Goal: Download file/media

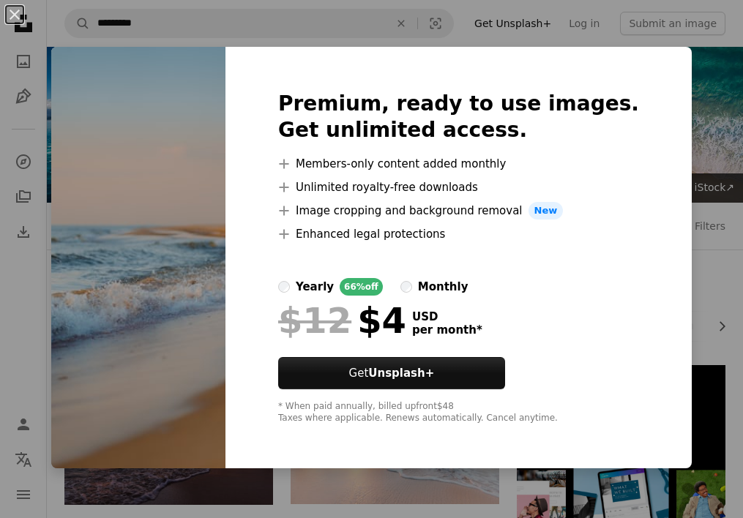
scroll to position [820, 0]
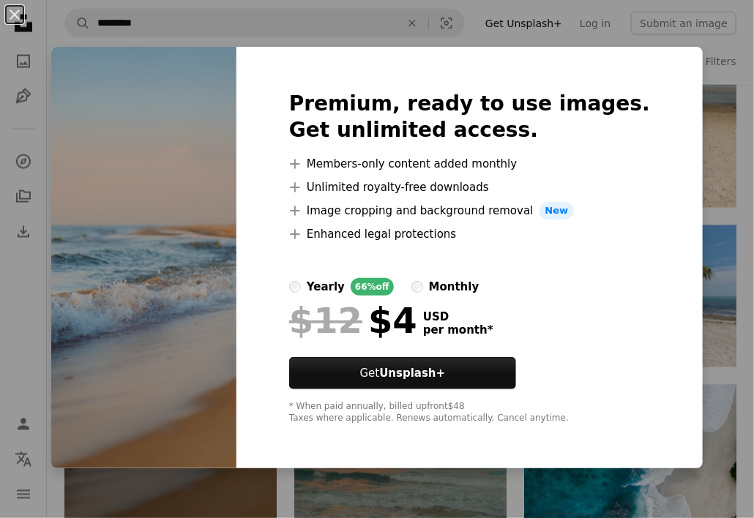
click at [105, 262] on img at bounding box center [143, 258] width 185 height 422
click at [220, 184] on img at bounding box center [143, 258] width 185 height 422
click at [13, 21] on button "An X shape" at bounding box center [15, 15] width 18 height 18
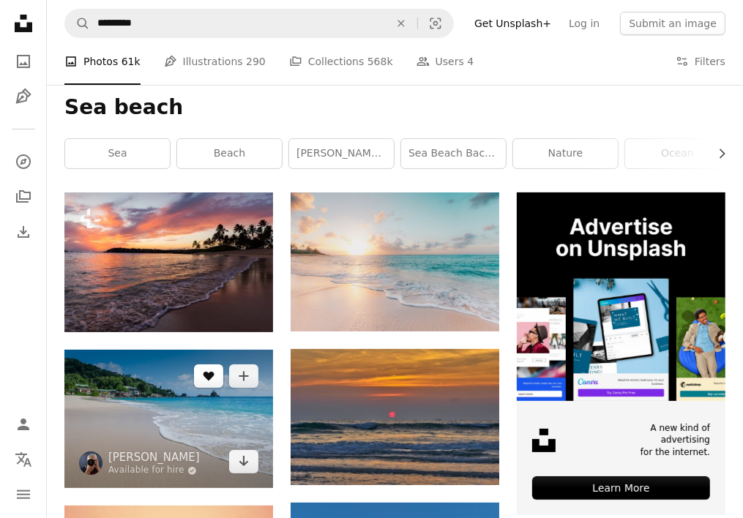
scroll to position [190, 0]
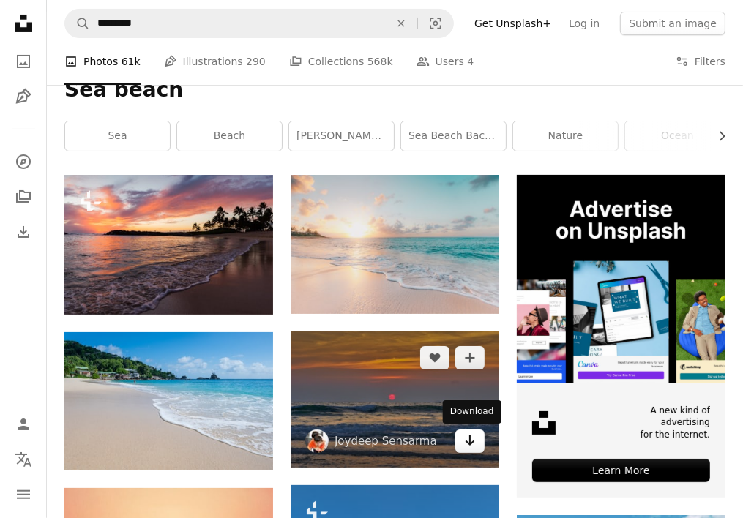
click at [469, 444] on icon "Download" at bounding box center [471, 441] width 10 height 10
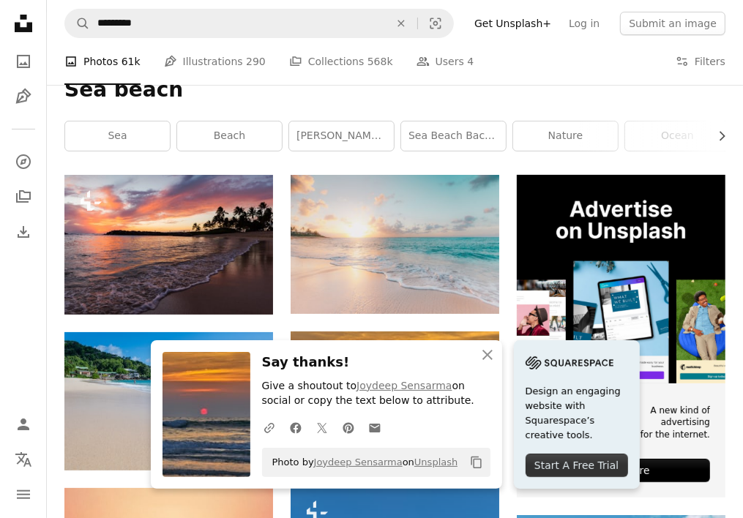
click at [490, 352] on icon "button" at bounding box center [488, 355] width 10 height 10
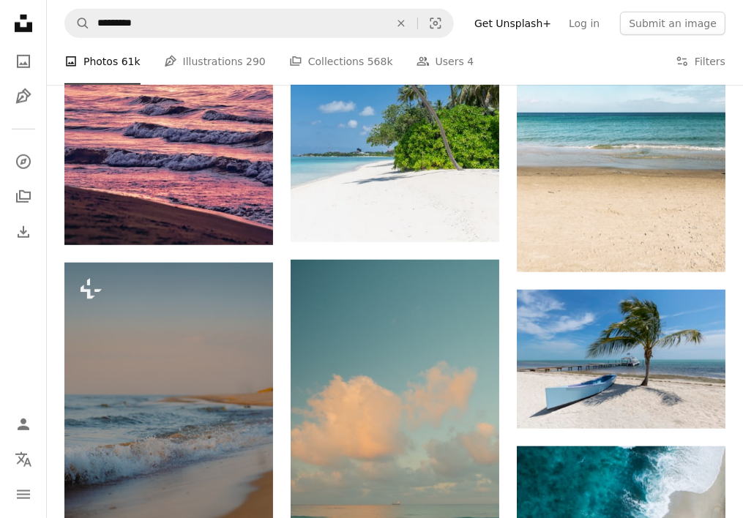
scroll to position [749, 0]
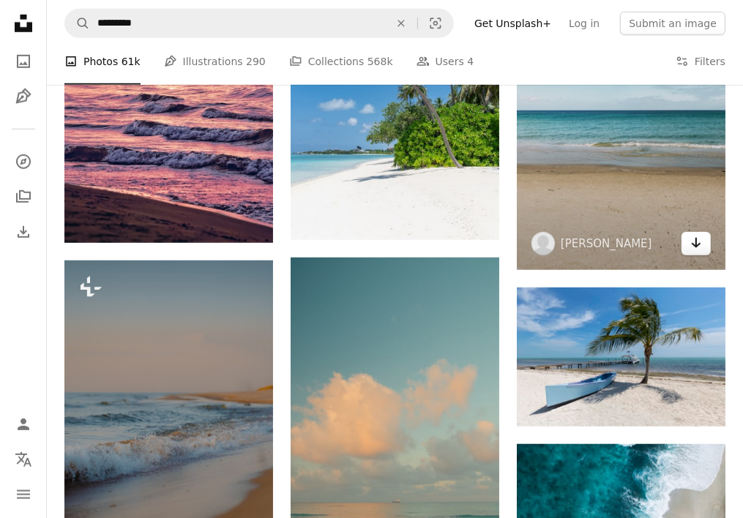
click at [693, 246] on icon "Arrow pointing down" at bounding box center [697, 243] width 12 height 18
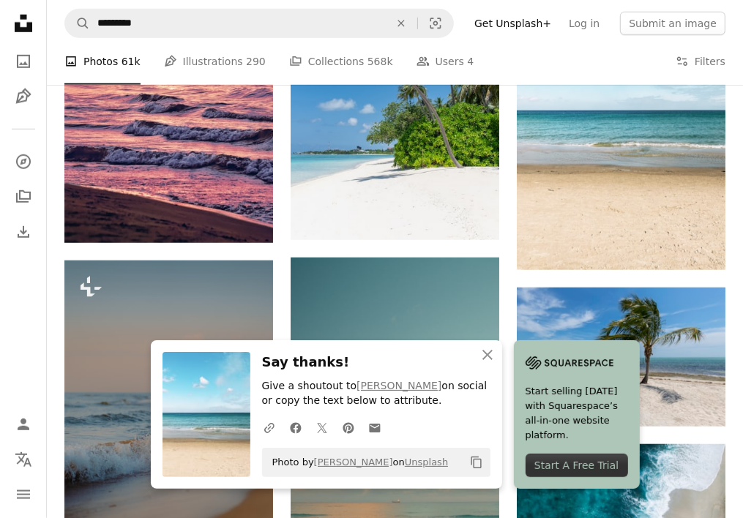
click at [490, 349] on icon "An X shape" at bounding box center [488, 355] width 18 height 18
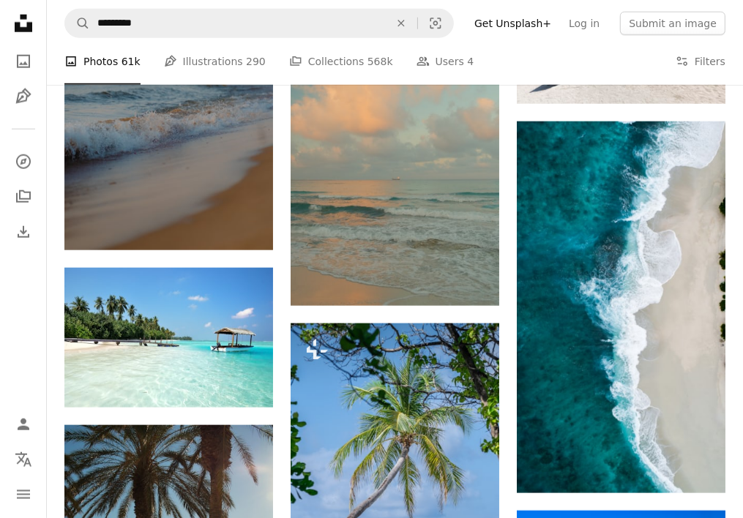
scroll to position [1073, 0]
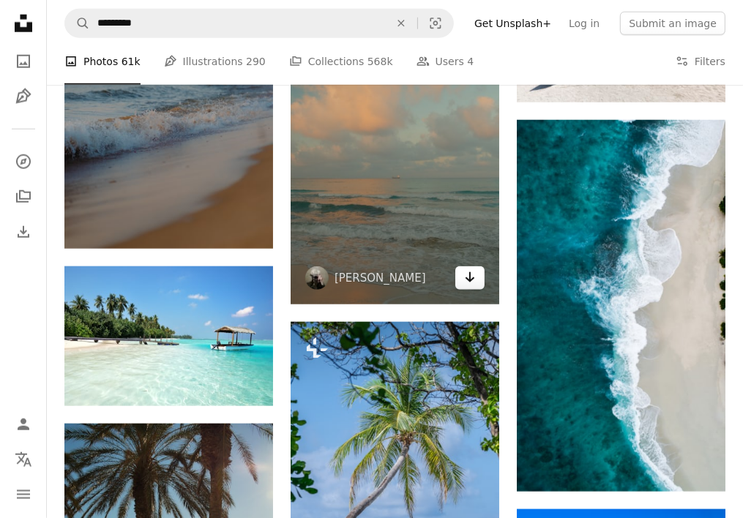
click at [466, 280] on icon "Arrow pointing down" at bounding box center [470, 278] width 12 height 18
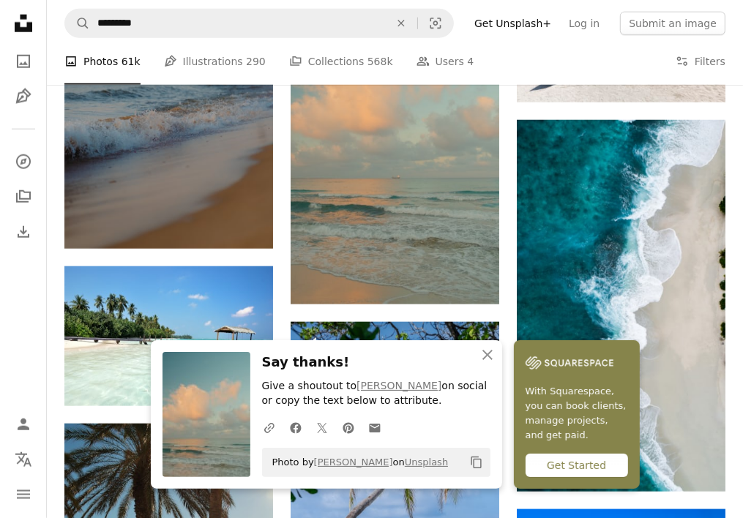
click at [475, 313] on div "A heart A plus sign [PERSON_NAME] Arrow pointing down A heart A plus sign [PERS…" at bounding box center [395, 276] width 209 height 1969
click at [509, 310] on div "Plus sign for Unsplash+ A heart A plus sign [PERSON_NAME] [PERSON_NAME] For Uns…" at bounding box center [394, 276] width 661 height 1969
click at [491, 356] on icon "An X shape" at bounding box center [488, 355] width 18 height 18
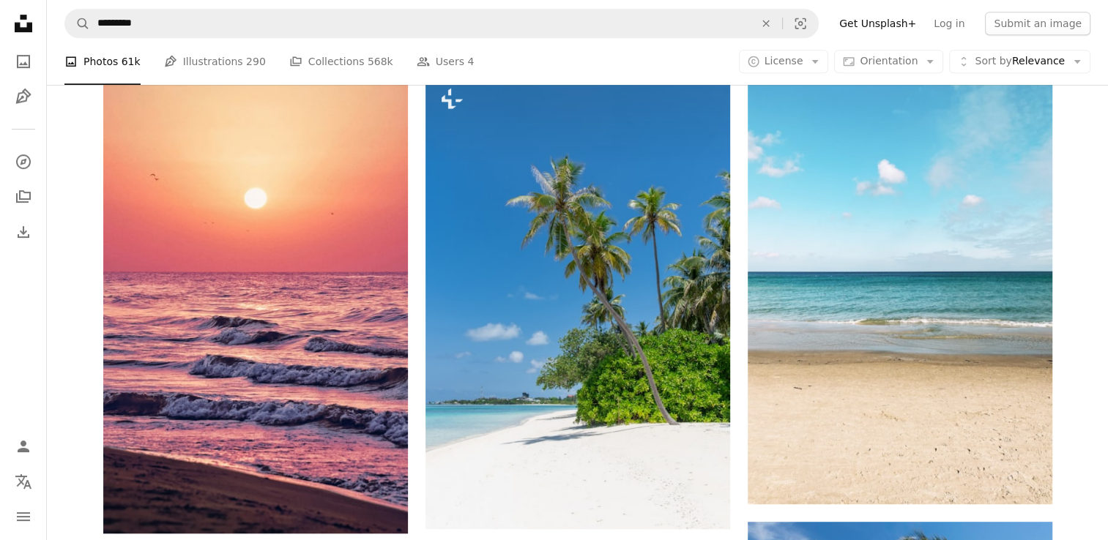
scroll to position [747, 0]
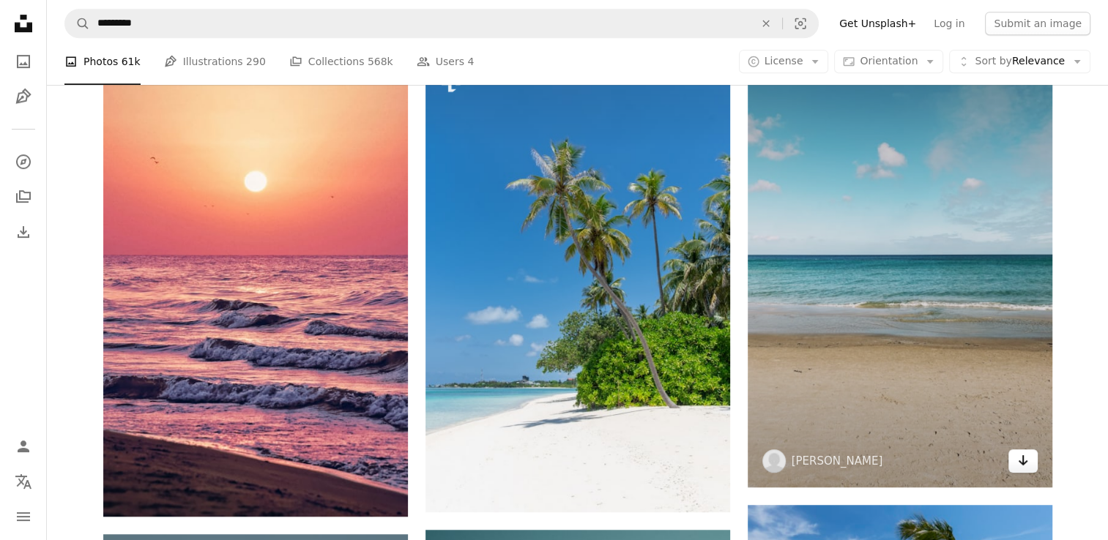
click at [743, 460] on link "Arrow pointing down" at bounding box center [1022, 461] width 29 height 23
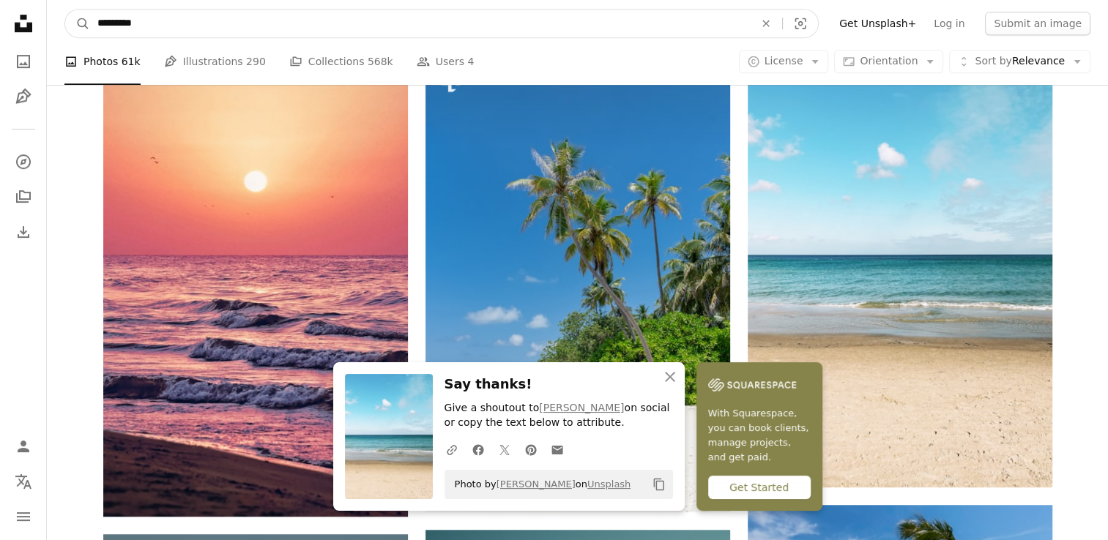
drag, startPoint x: 353, startPoint y: 21, endPoint x: 73, endPoint y: 46, distance: 280.8
click at [73, 46] on nav "A magnifying glass ********* An X shape Visual search Filters Get Unsplash+ Log…" at bounding box center [577, 23] width 1061 height 47
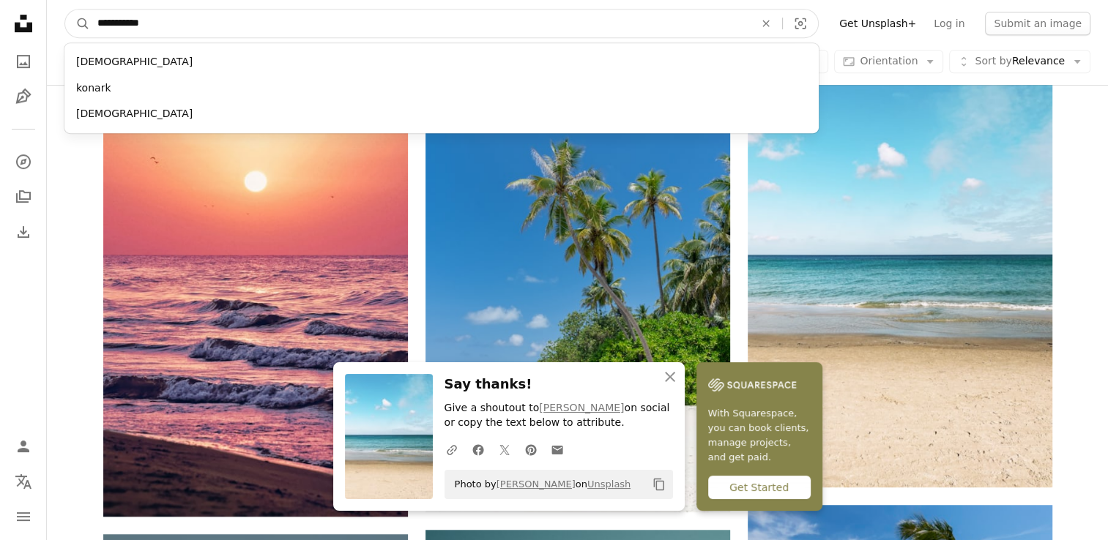
type input "**********"
click button "A magnifying glass" at bounding box center [77, 24] width 25 height 28
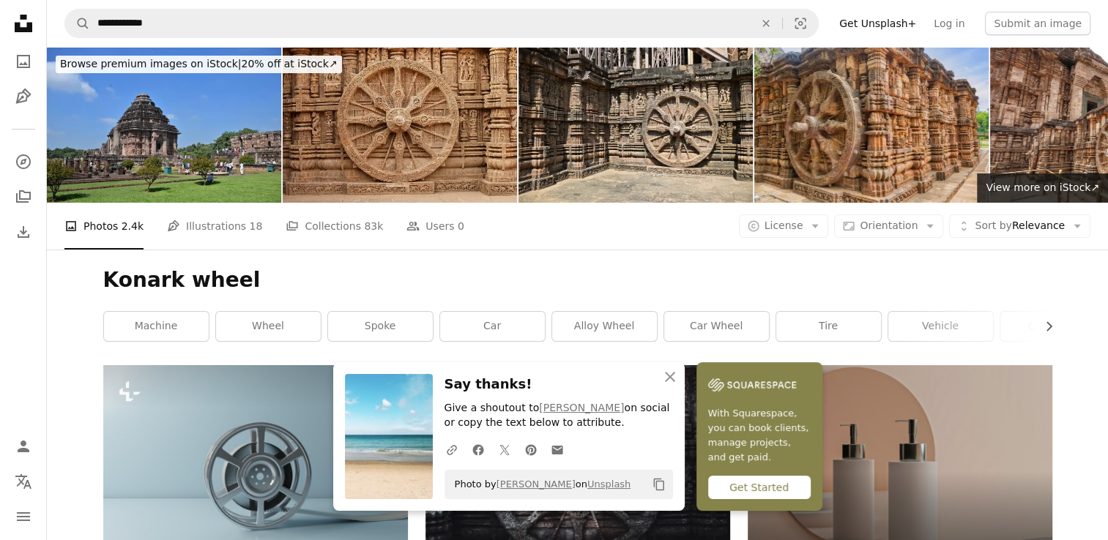
click at [401, 153] on img at bounding box center [400, 125] width 234 height 156
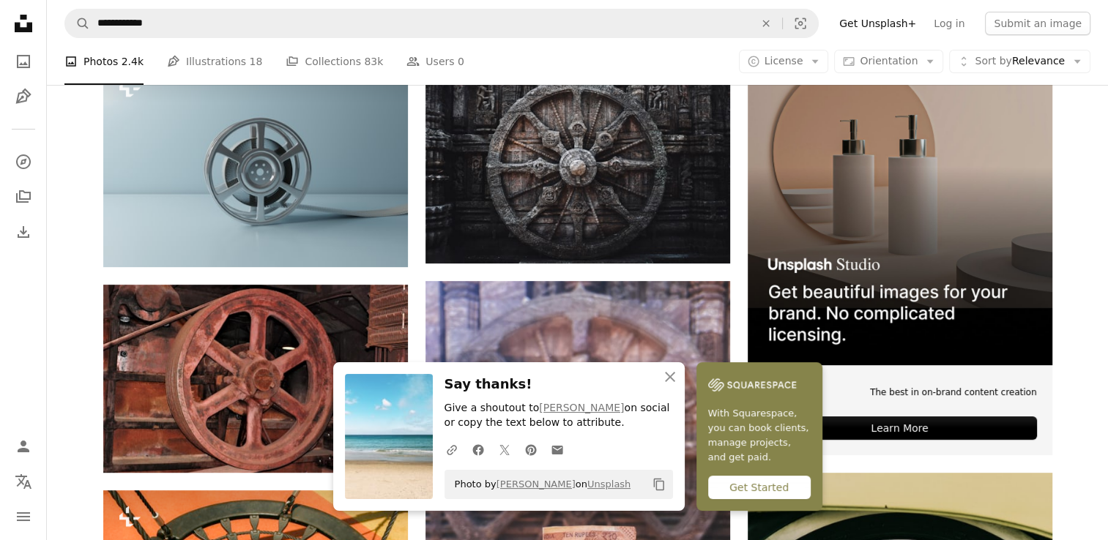
scroll to position [310, 0]
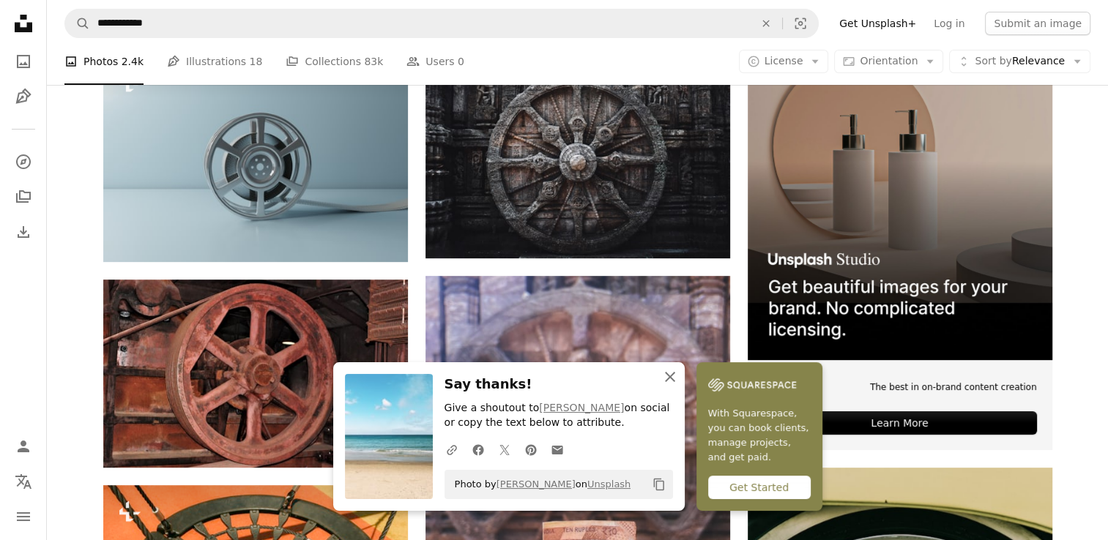
click at [673, 377] on icon "An X shape" at bounding box center [670, 377] width 18 height 18
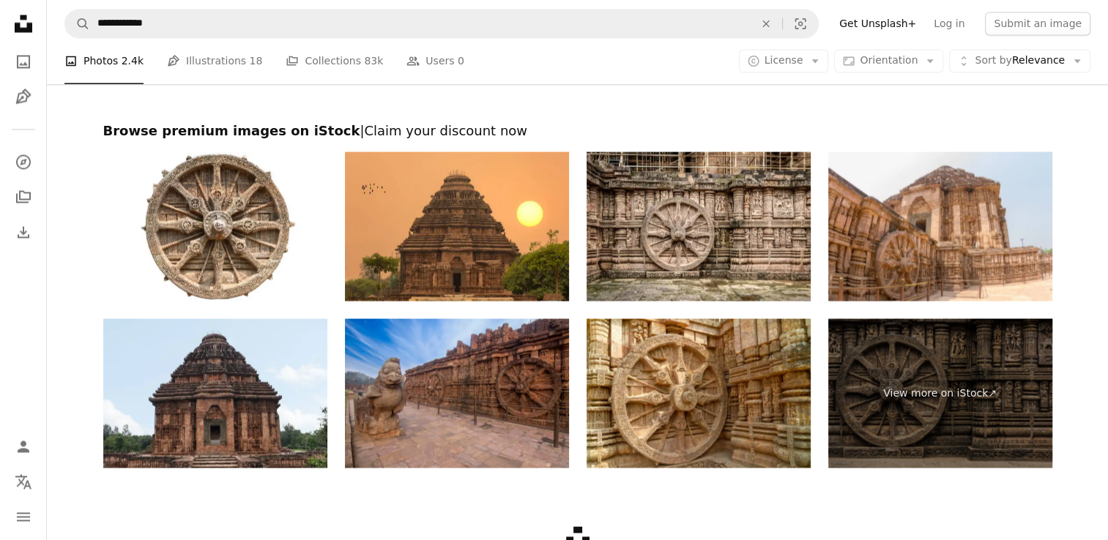
scroll to position [2635, 0]
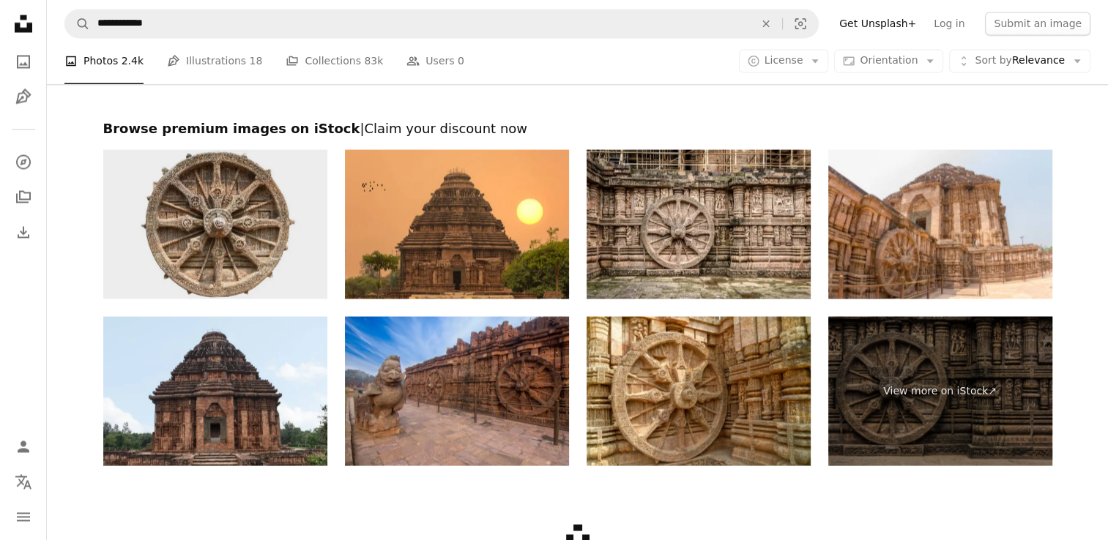
click at [261, 250] on img at bounding box center [215, 223] width 224 height 149
